Goal: Information Seeking & Learning: Compare options

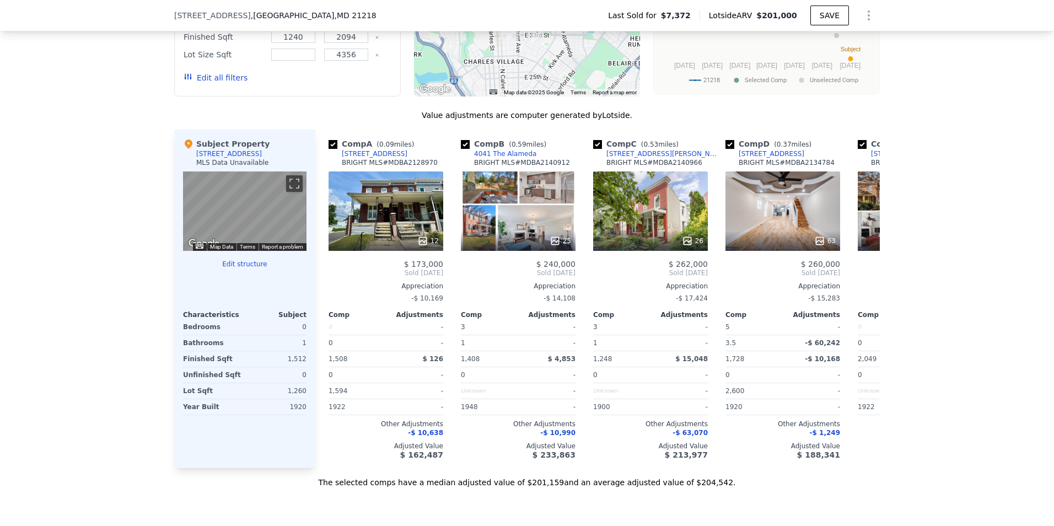
scroll to position [933, 0]
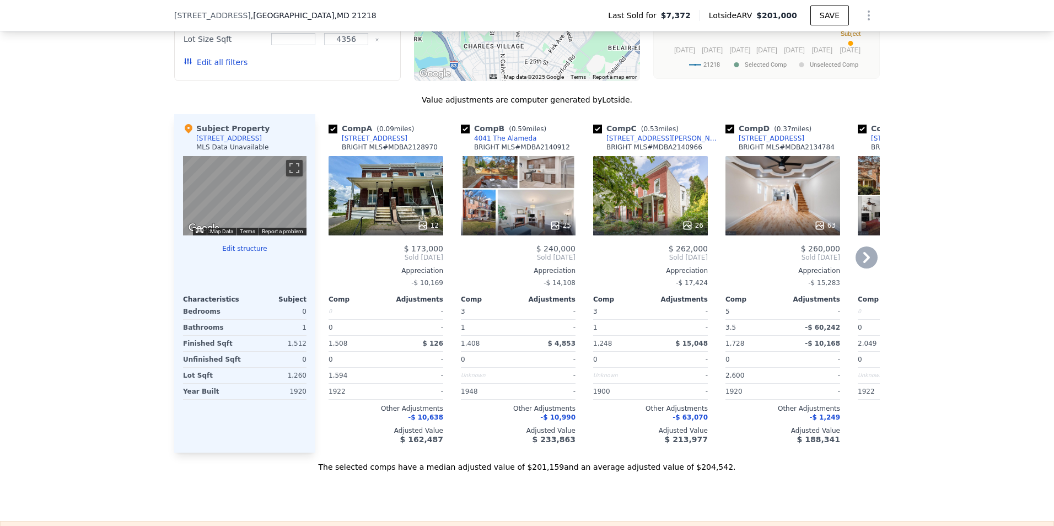
click at [509, 213] on div "25" at bounding box center [518, 195] width 115 height 79
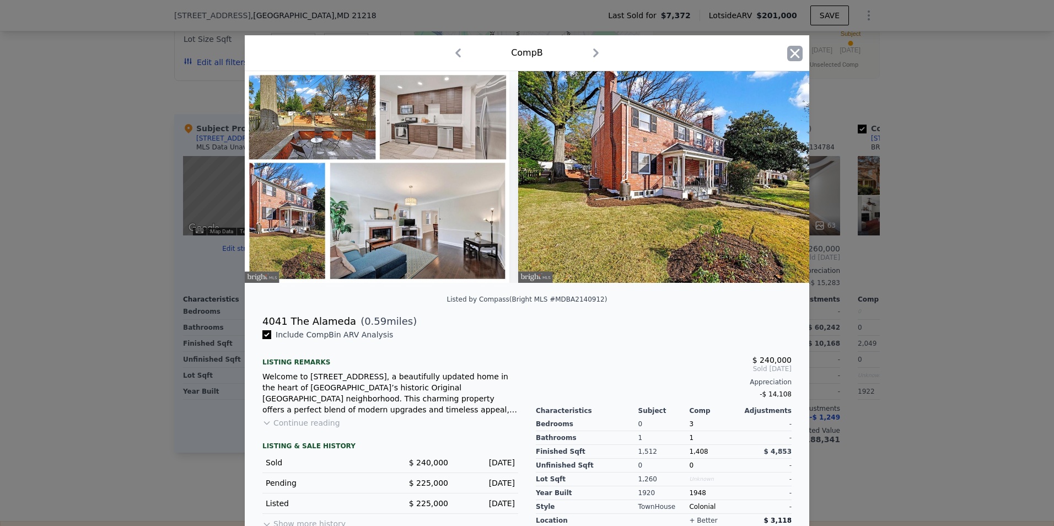
click at [793, 53] on icon "button" at bounding box center [794, 53] width 15 height 15
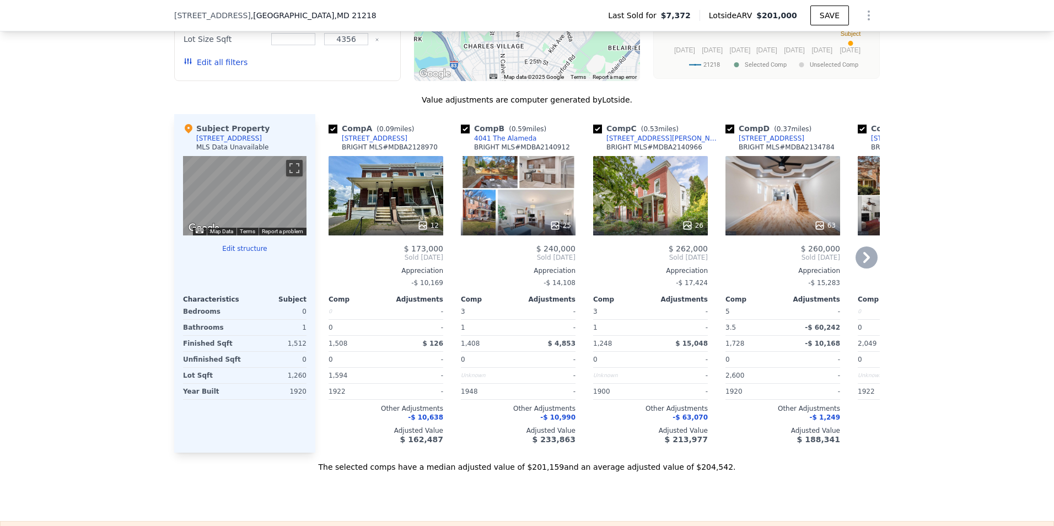
click at [869, 262] on icon at bounding box center [867, 257] width 22 height 22
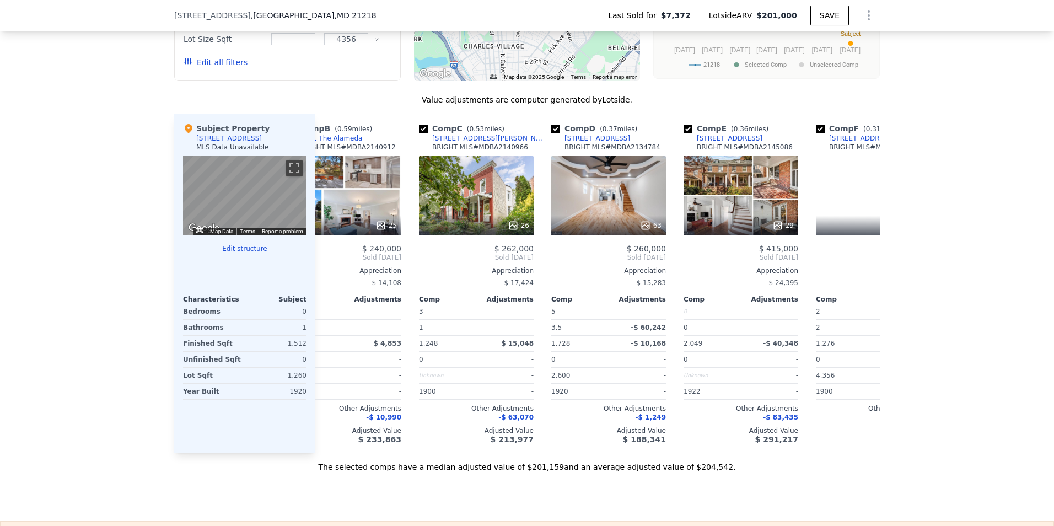
scroll to position [0, 265]
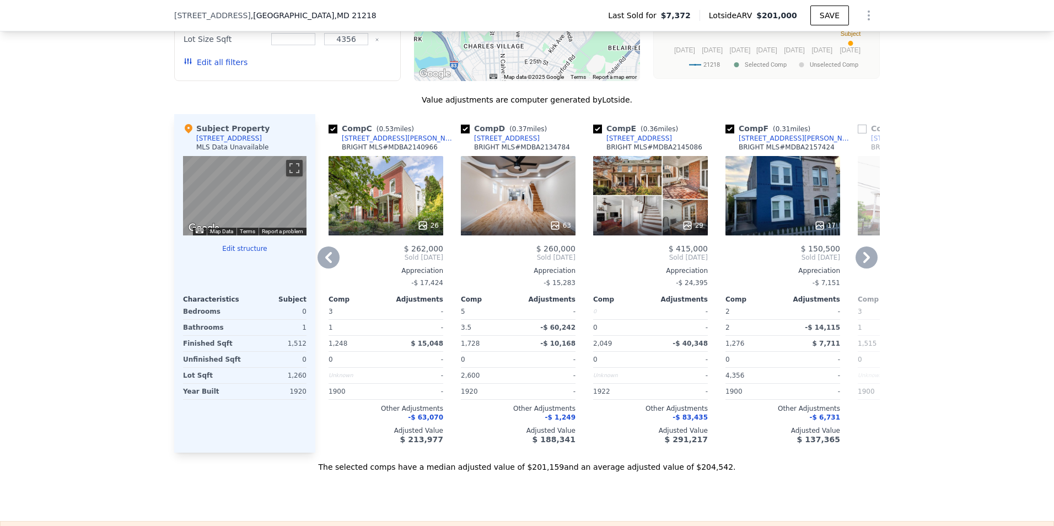
click at [869, 262] on icon at bounding box center [867, 257] width 22 height 22
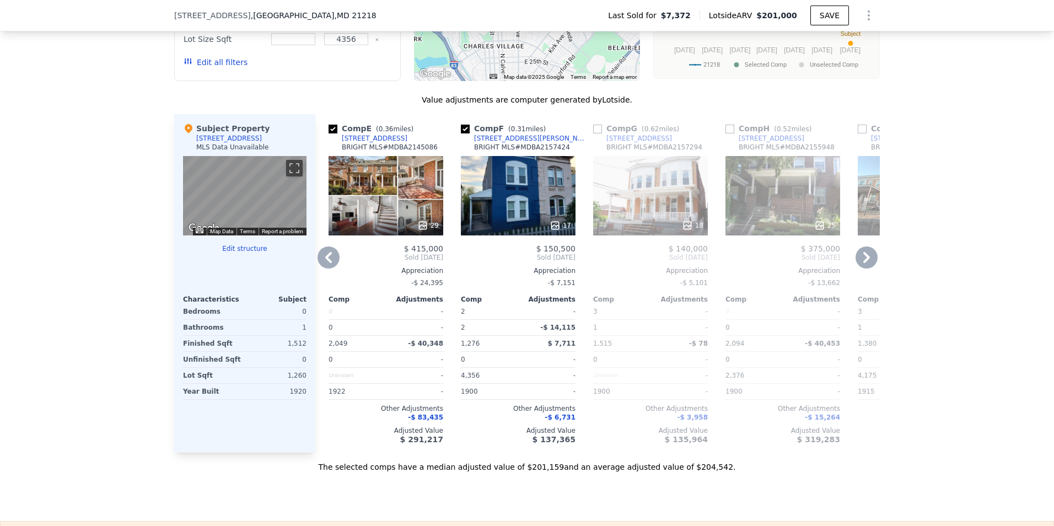
click at [869, 262] on icon at bounding box center [867, 257] width 22 height 22
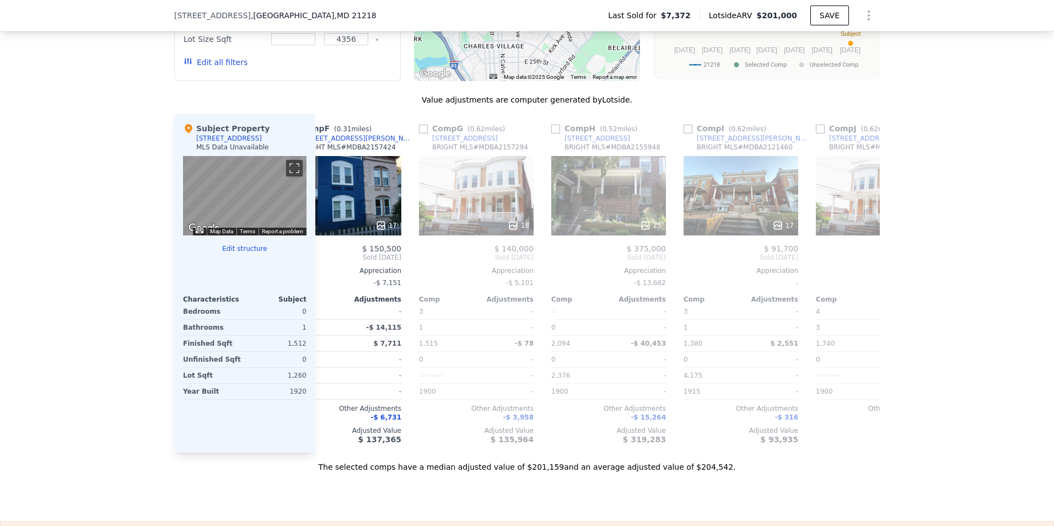
scroll to position [0, 794]
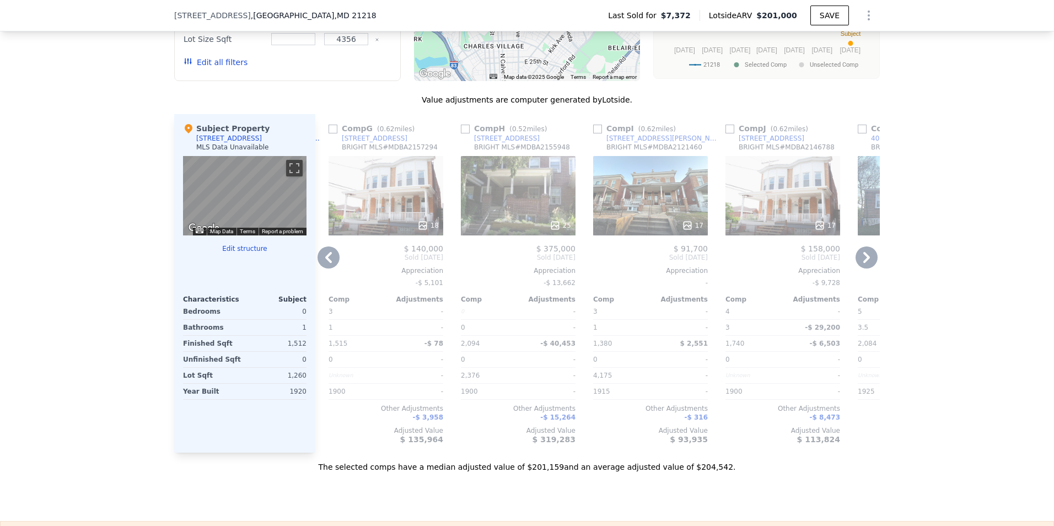
click at [869, 262] on icon at bounding box center [867, 257] width 22 height 22
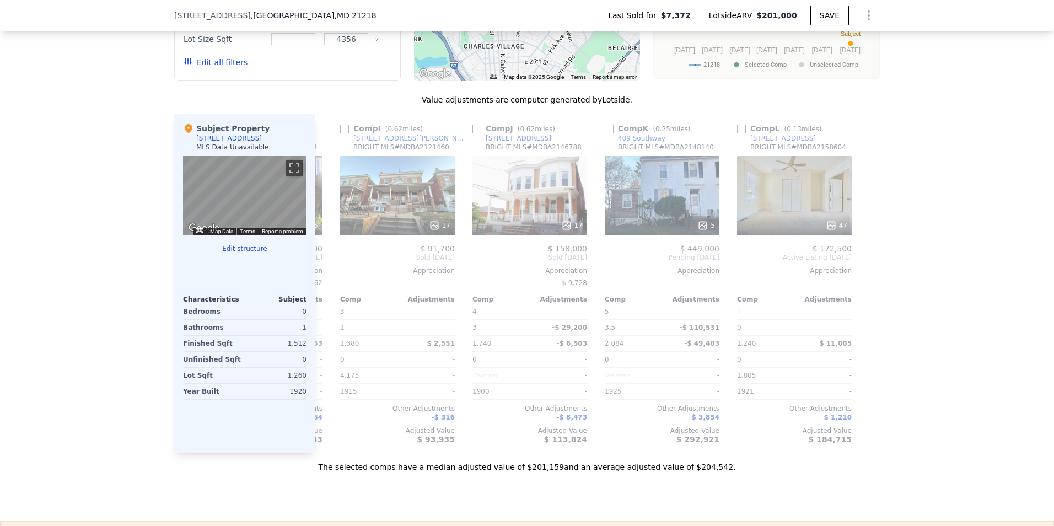
scroll to position [0, 1050]
click at [869, 262] on div at bounding box center [871, 283] width 18 height 339
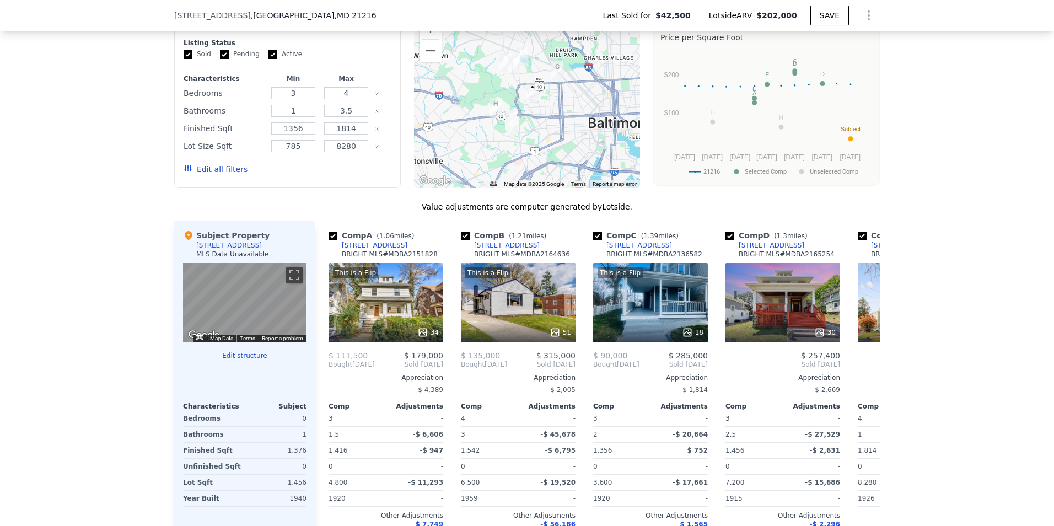
scroll to position [933, 0]
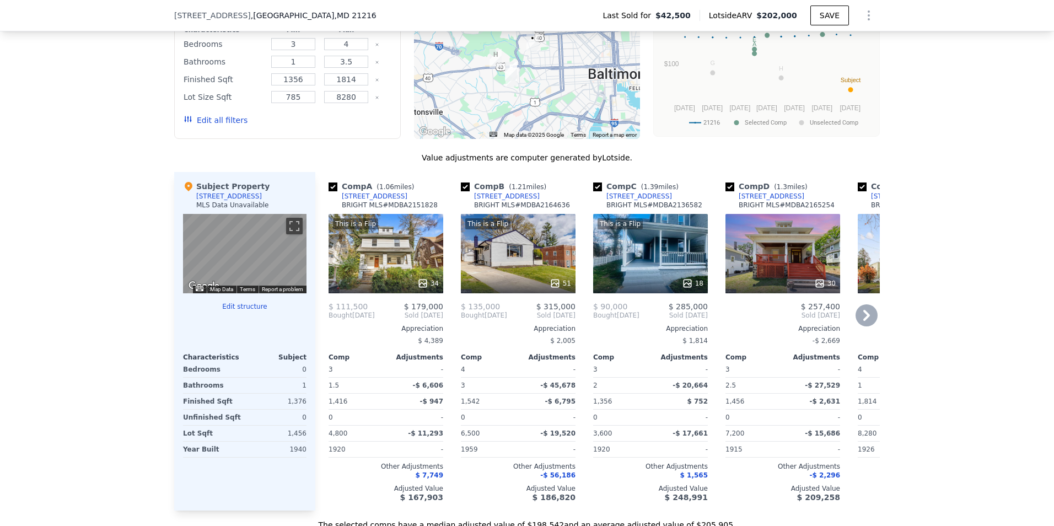
click at [864, 321] on icon at bounding box center [866, 315] width 7 height 11
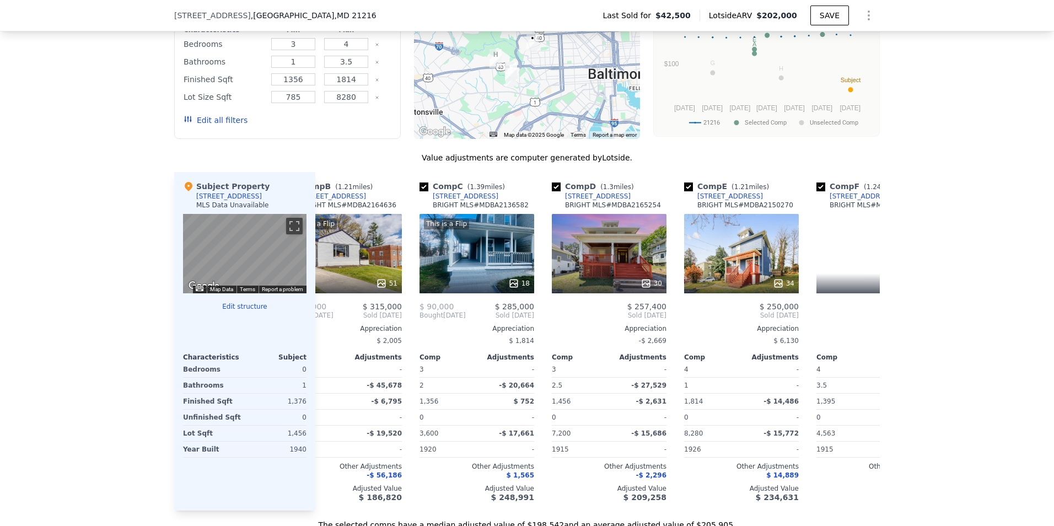
scroll to position [0, 265]
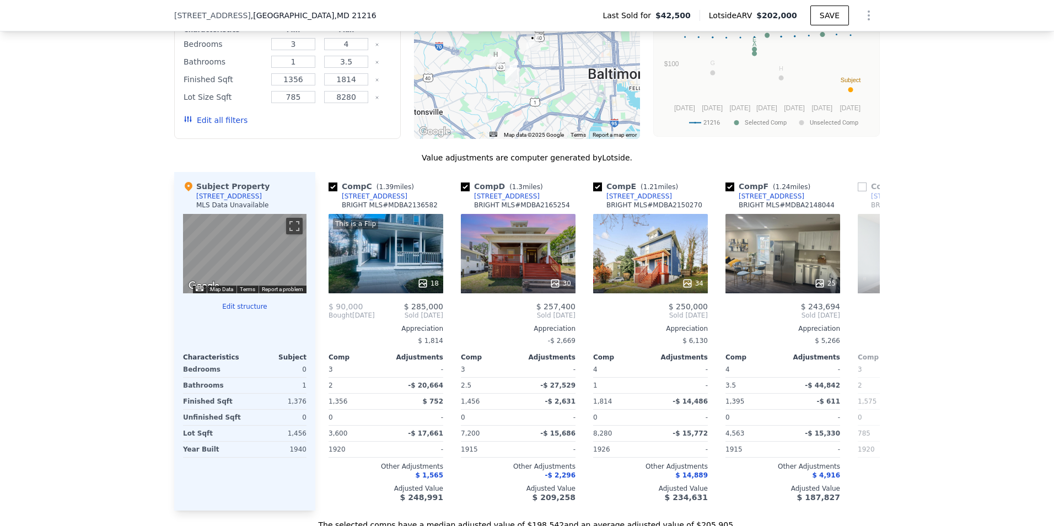
click at [864, 323] on div "Comp A ( 1.06 miles) 3414 Gwynns Falls Pkwy BRIGHT MLS # MDBA2151828 This is a …" at bounding box center [597, 341] width 565 height 339
click at [864, 326] on icon at bounding box center [867, 315] width 22 height 22
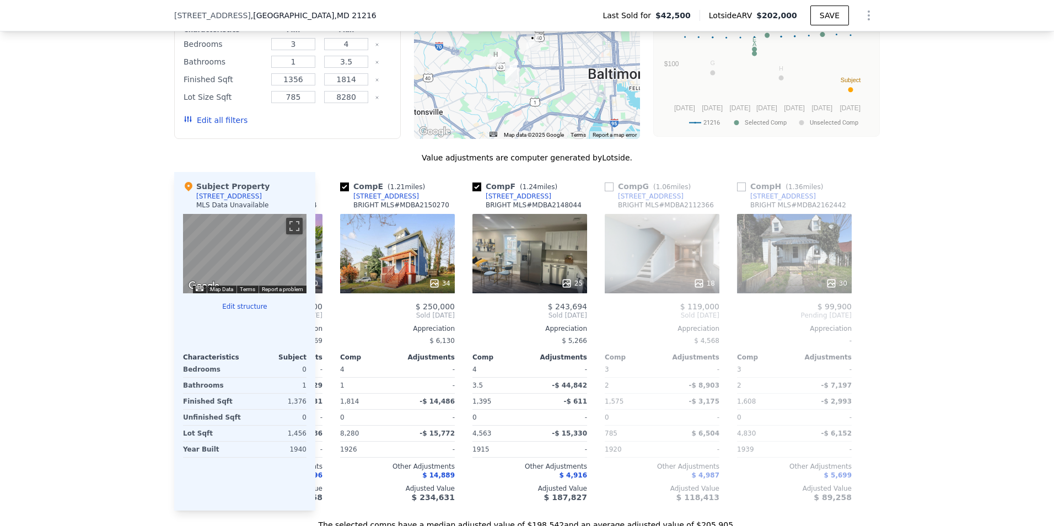
scroll to position [0, 520]
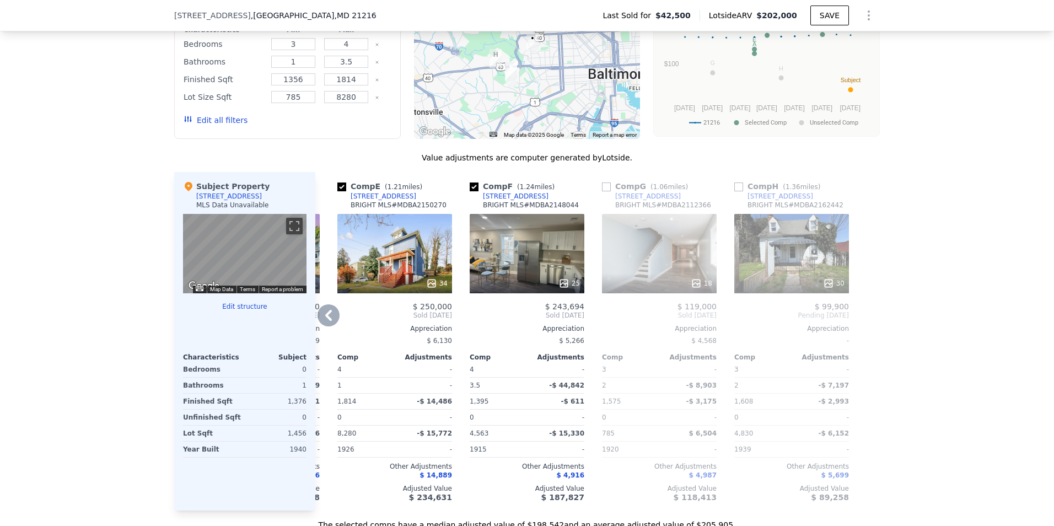
click at [864, 325] on div at bounding box center [871, 341] width 18 height 339
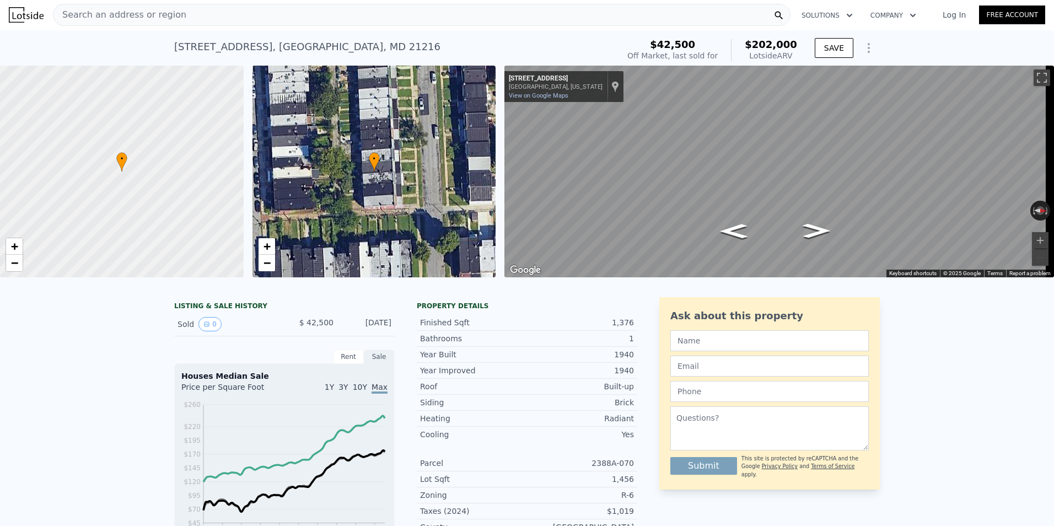
scroll to position [0, 0]
